Goal: Transaction & Acquisition: Purchase product/service

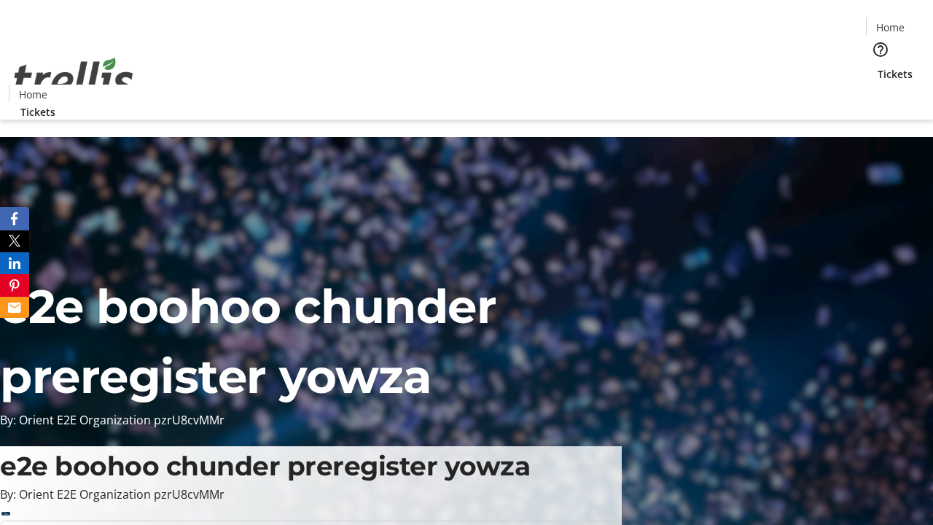
click at [878, 66] on span "Tickets" at bounding box center [895, 73] width 35 height 15
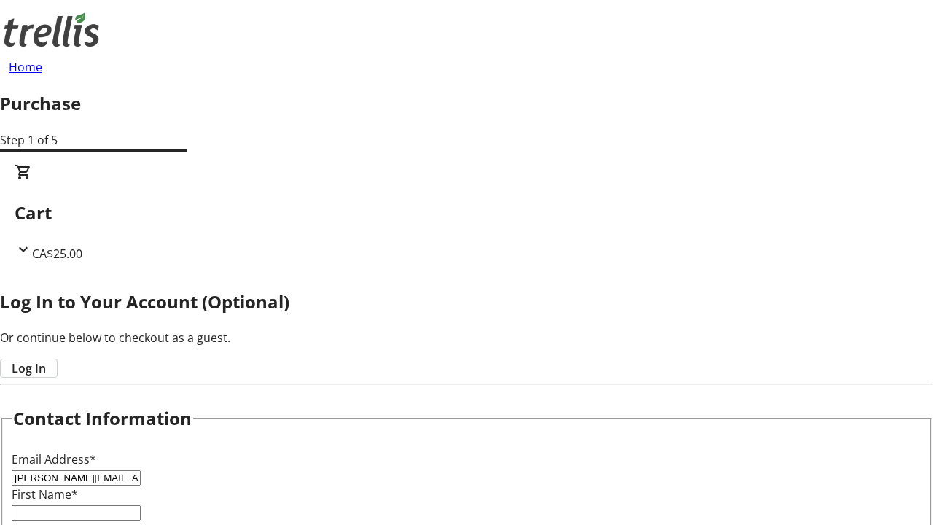
type input "[PERSON_NAME][EMAIL_ADDRESS][DOMAIN_NAME]"
type input "[PERSON_NAME]"
type input "Brown"
